Goal: Task Accomplishment & Management: Manage account settings

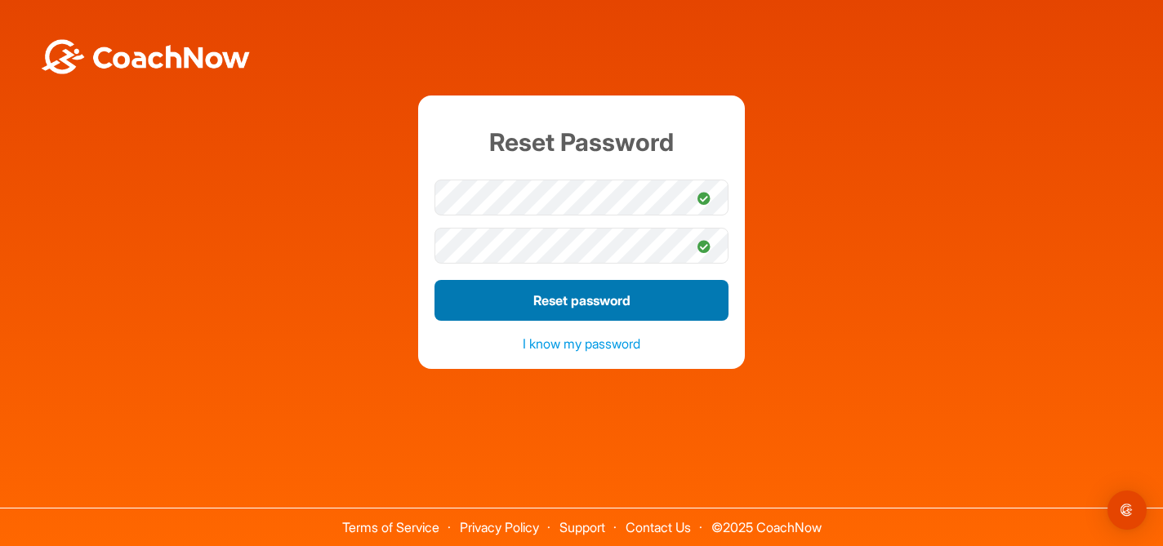
click at [601, 299] on button "Reset password" at bounding box center [581, 300] width 294 height 41
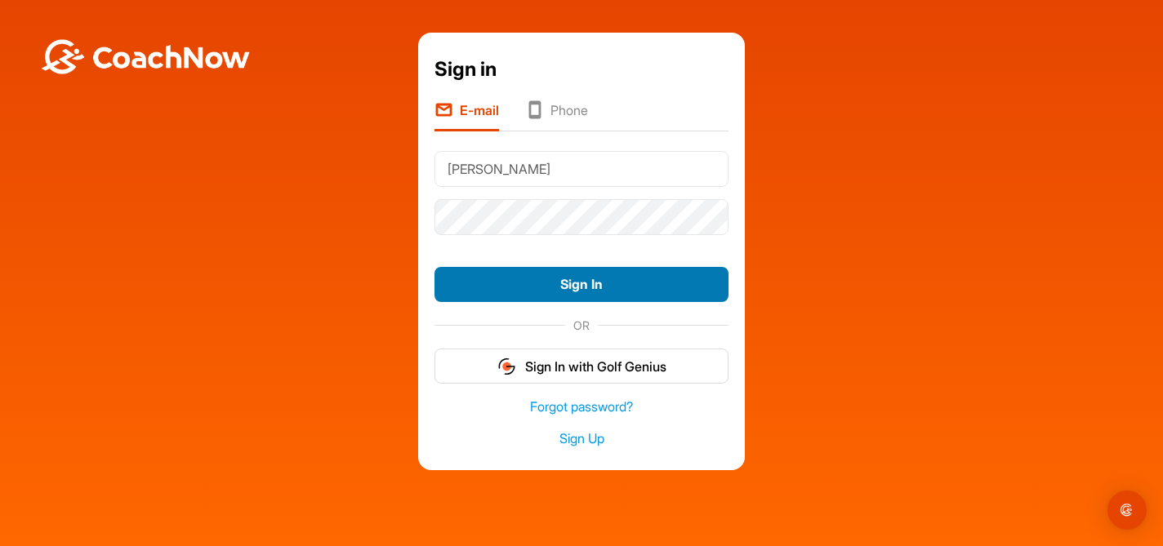
click at [664, 277] on button "Sign In" at bounding box center [581, 284] width 294 height 35
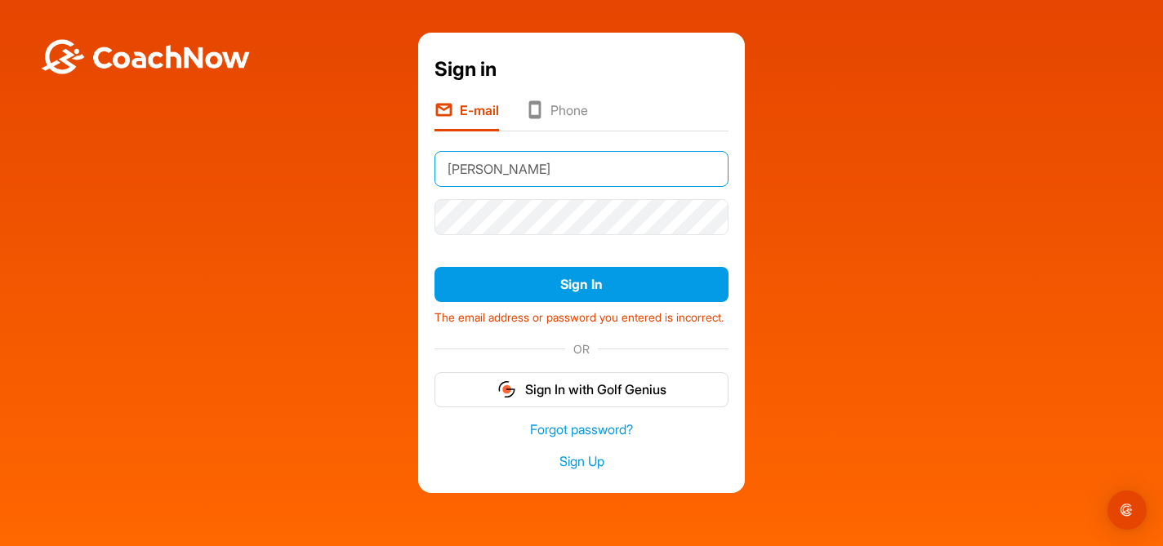
drag, startPoint x: 547, startPoint y: 168, endPoint x: 407, endPoint y: 177, distance: 140.7
click at [407, 177] on div "Sign in E-mail Phone [PERSON_NAME] Sign In The email address or password you en…" at bounding box center [581, 263] width 1146 height 461
type input "M"
type input "[PERSON_NAME][EMAIL_ADDRESS][PERSON_NAME][DOMAIN_NAME]"
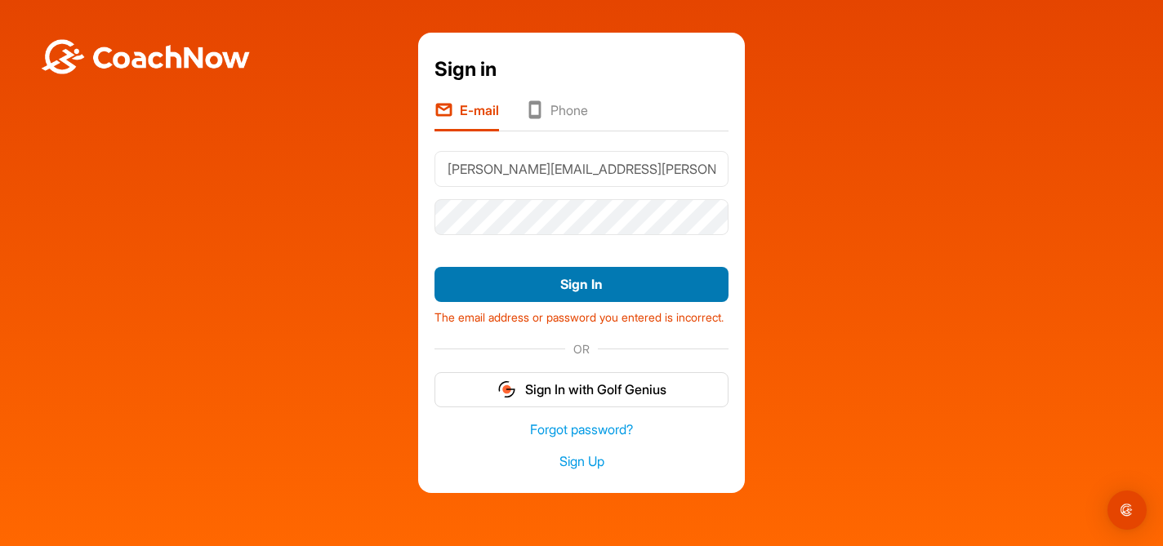
click at [596, 280] on button "Sign In" at bounding box center [581, 284] width 294 height 35
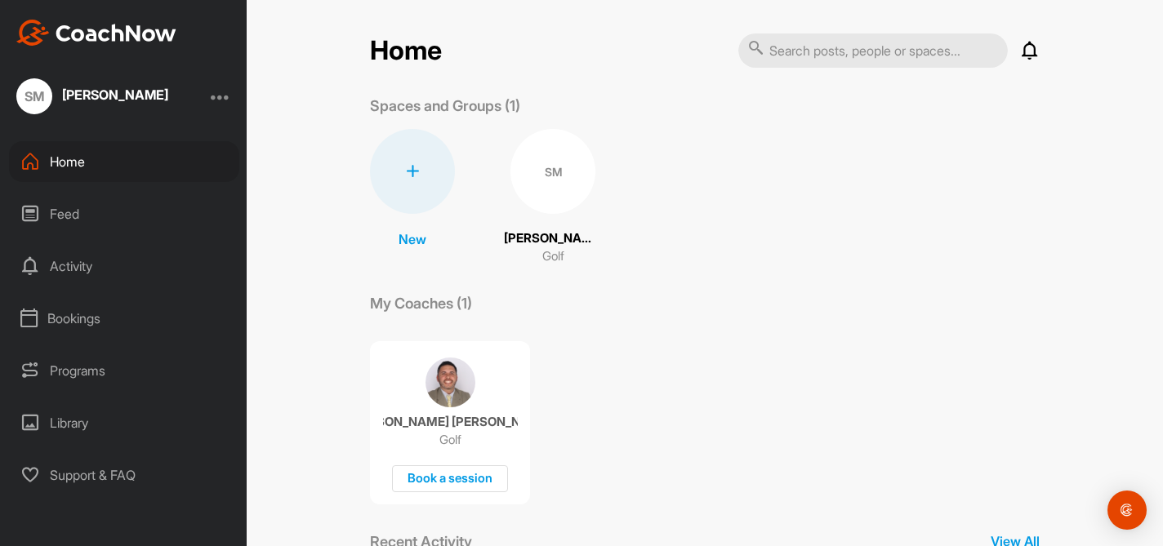
click at [71, 316] on div "Bookings" at bounding box center [124, 318] width 230 height 41
